Goal: Task Accomplishment & Management: Manage account settings

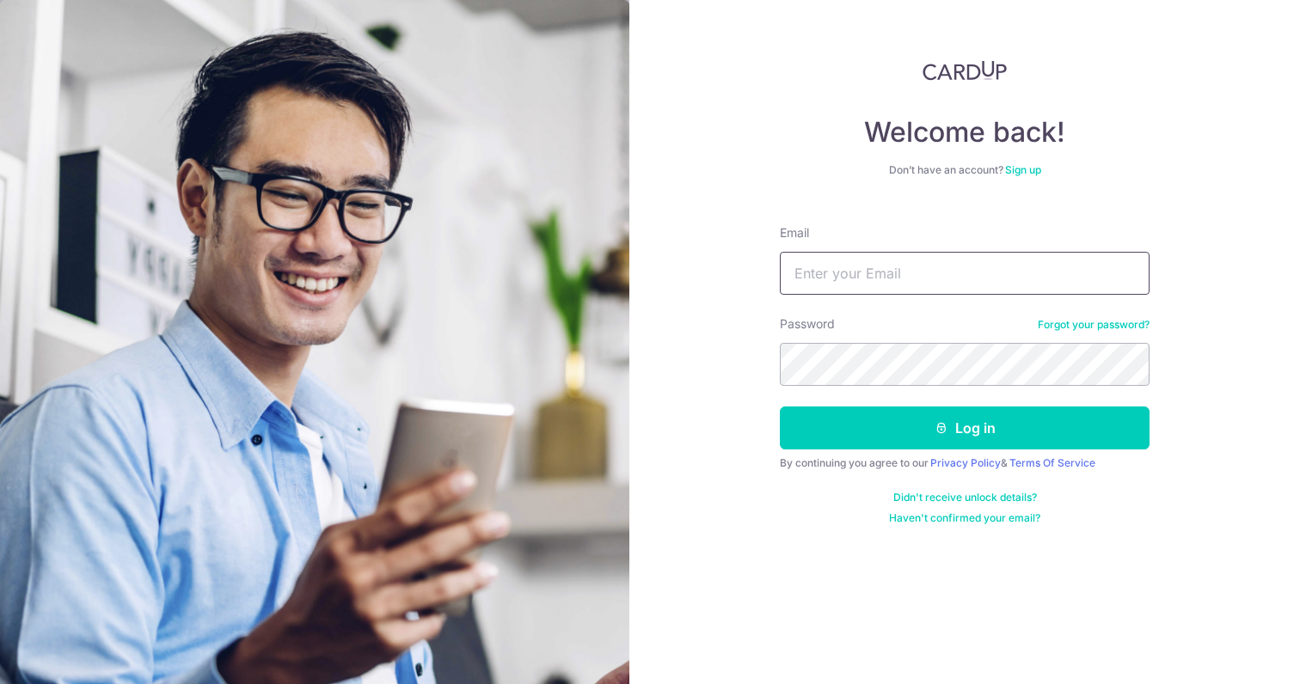
click at [818, 261] on input "Email" at bounding box center [965, 273] width 370 height 43
click at [880, 285] on input "ysga" at bounding box center [965, 273] width 370 height 43
type input "[EMAIL_ADDRESS][DOMAIN_NAME]"
click at [965, 428] on button "Log in" at bounding box center [965, 428] width 370 height 43
